Goal: Check status: Check status

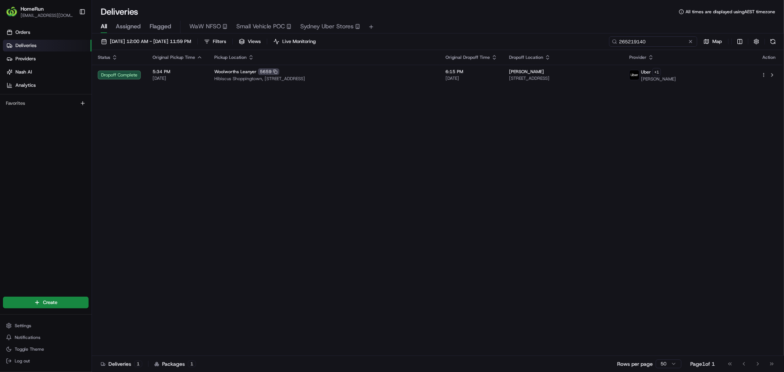
click at [656, 42] on input "265219140" at bounding box center [653, 41] width 88 height 10
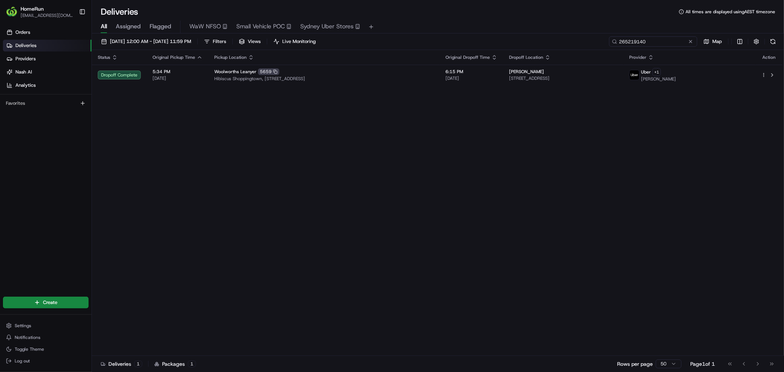
paste input "131119"
type input "265131119"
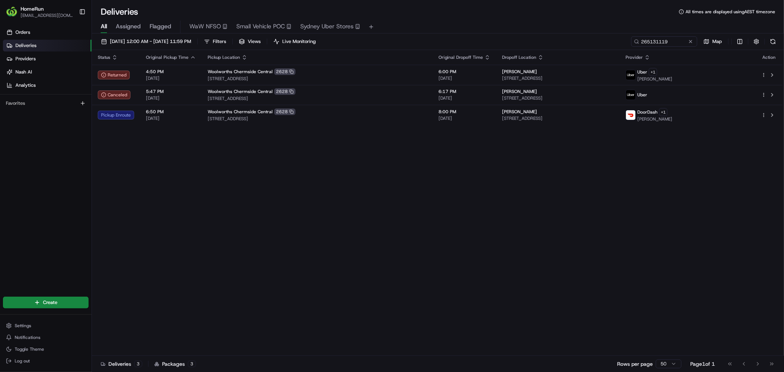
drag, startPoint x: 263, startPoint y: 196, endPoint x: 257, endPoint y: 199, distance: 6.4
click at [257, 199] on div "Status Original Pickup Time Pickup Location Original Dropoff Time Dropoff Locat…" at bounding box center [437, 203] width 691 height 306
drag, startPoint x: 188, startPoint y: 218, endPoint x: 186, endPoint y: 213, distance: 5.8
click at [186, 218] on div "Status Original Pickup Time Pickup Location Original Dropoff Time Dropoff Locat…" at bounding box center [437, 203] width 691 height 306
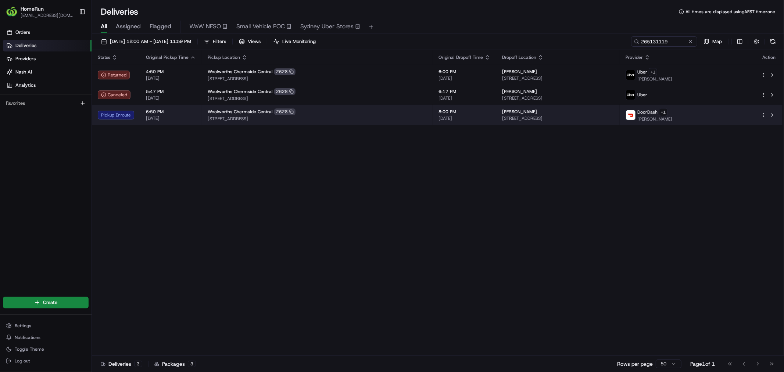
click at [332, 117] on span "[STREET_ADDRESS]" at bounding box center [317, 119] width 219 height 6
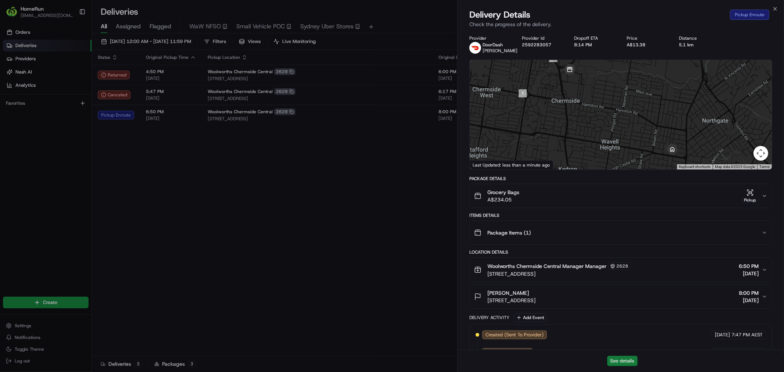
click at [621, 357] on button "See details" at bounding box center [622, 361] width 31 height 10
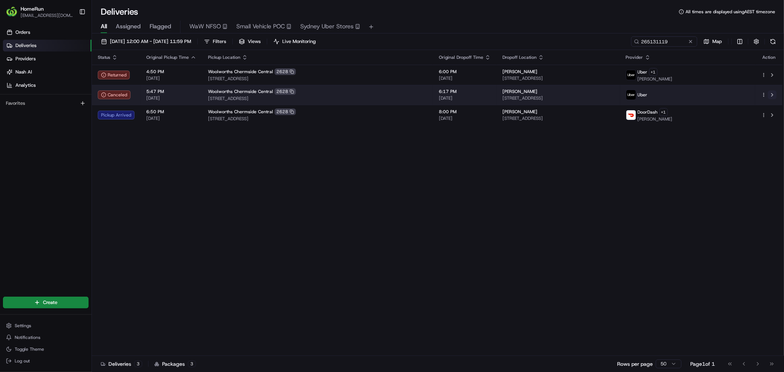
click at [773, 96] on button at bounding box center [772, 94] width 9 height 9
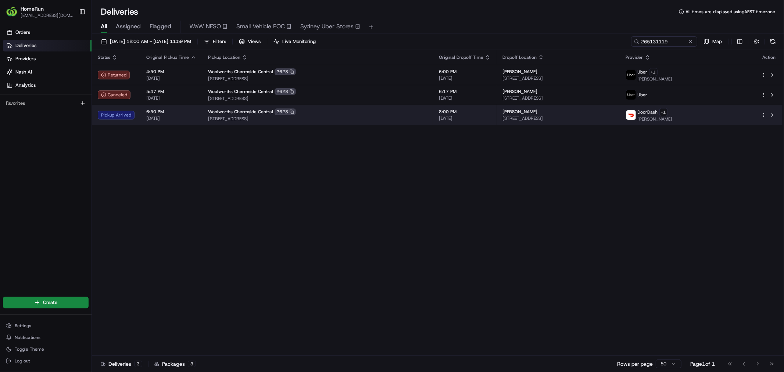
click at [368, 113] on div "Woolworths Chermside Central 2628" at bounding box center [317, 111] width 219 height 7
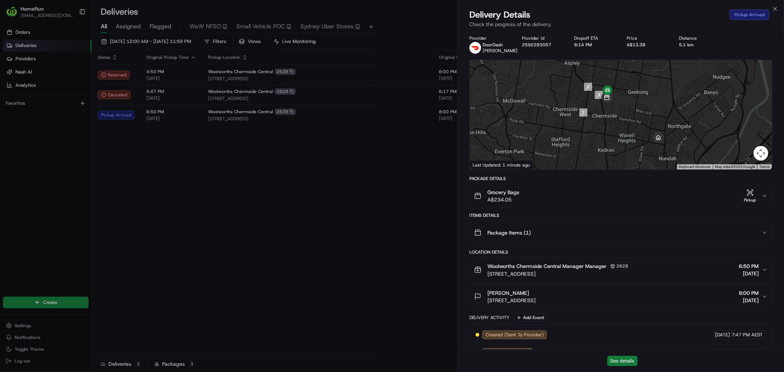
click at [621, 357] on button "See details" at bounding box center [622, 361] width 31 height 10
